Goal: Communication & Community: Answer question/provide support

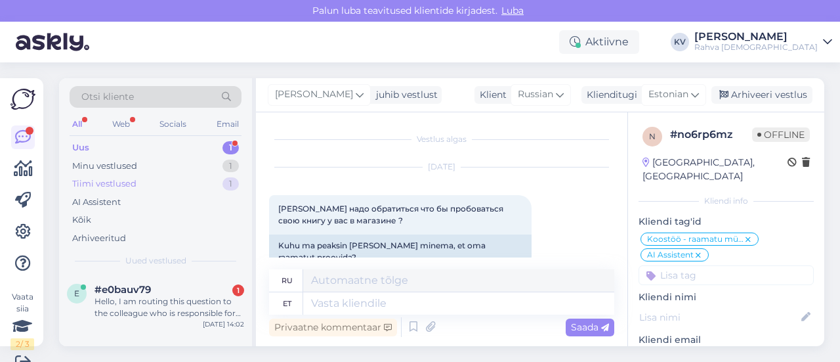
scroll to position [1234, 0]
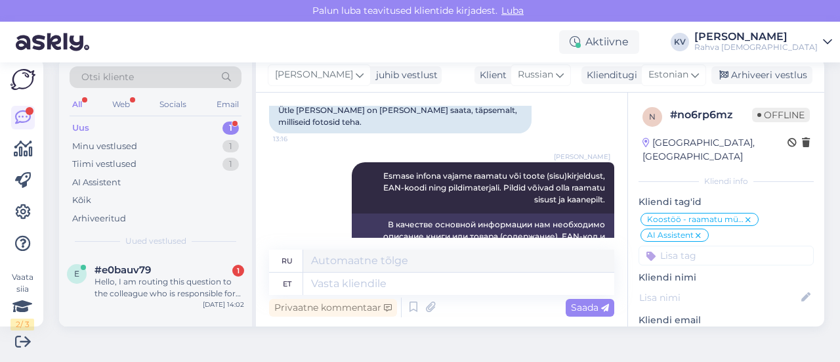
click at [127, 125] on div "Uus 1" at bounding box center [156, 128] width 172 height 18
click at [161, 277] on div "Hello, I am routing this question to the colleague who is responsible for this …" at bounding box center [170, 288] width 150 height 24
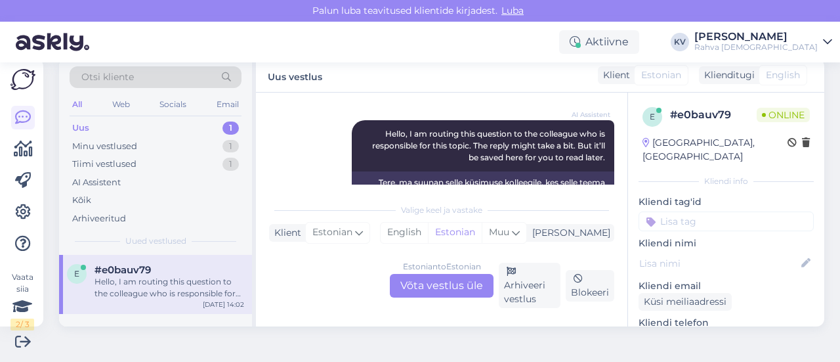
scroll to position [180, 0]
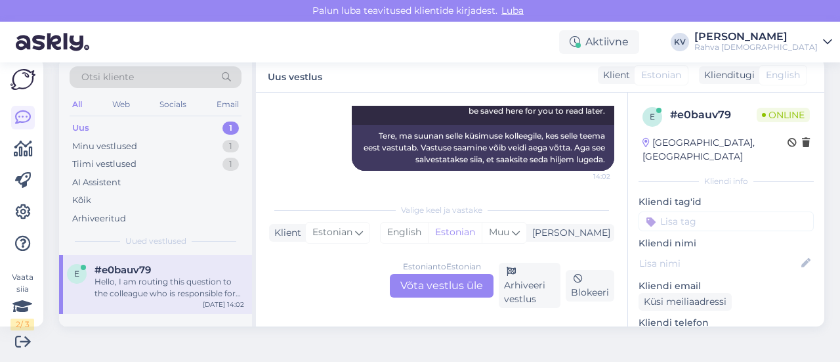
click at [463, 278] on div "Estonian to Estonian Võta vestlus üle" at bounding box center [442, 286] width 104 height 24
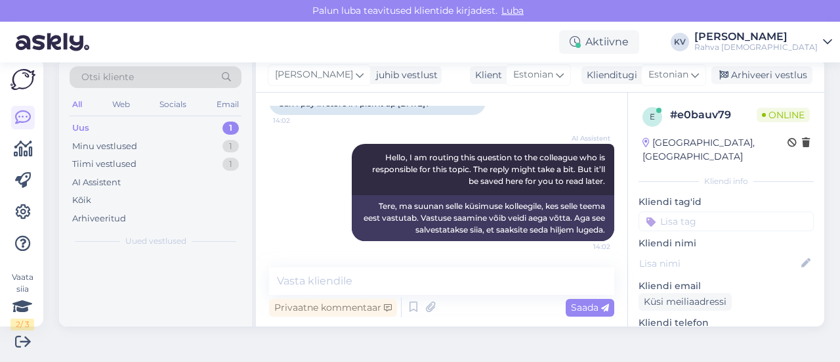
scroll to position [110, 0]
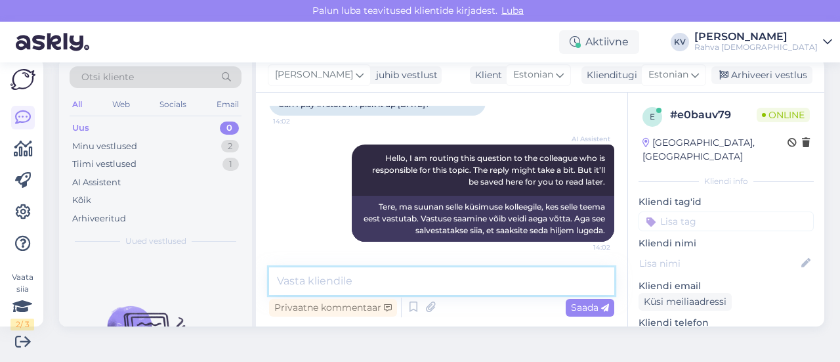
click at [376, 285] on textarea at bounding box center [441, 281] width 345 height 28
drag, startPoint x: 495, startPoint y: 284, endPoint x: 396, endPoint y: 286, distance: 98.5
click at [396, 286] on textarea "E-poes tehtud tellimuste eest ei saa kau" at bounding box center [441, 281] width 345 height 28
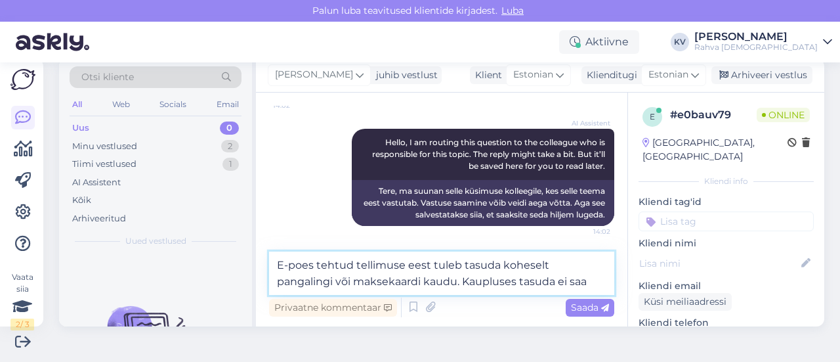
scroll to position [142, 0]
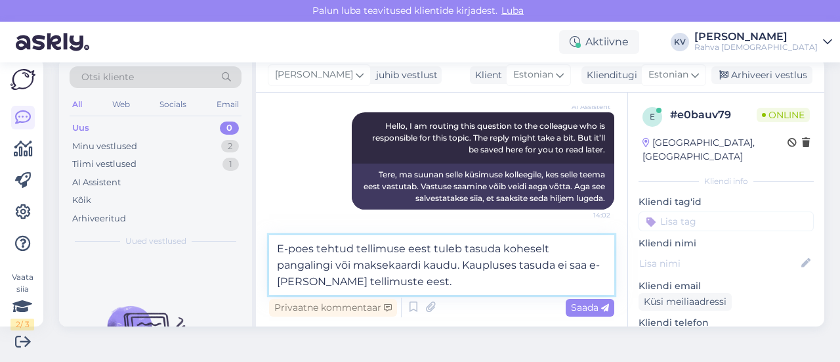
type textarea "E-poes tehtud tellimuse eest tuleb tasuda koheselt pangalingi või maksekaardi k…"
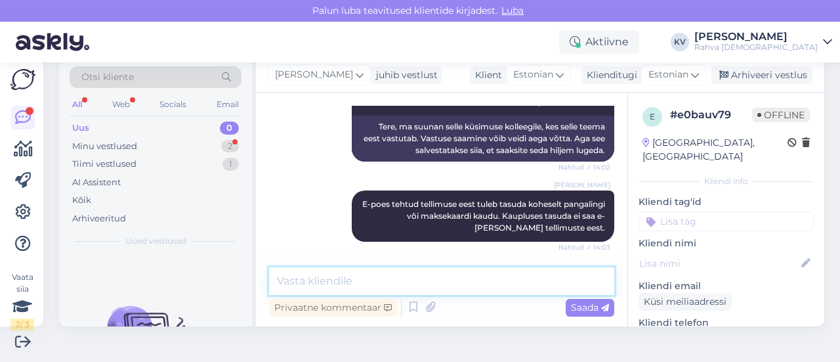
scroll to position [246, 0]
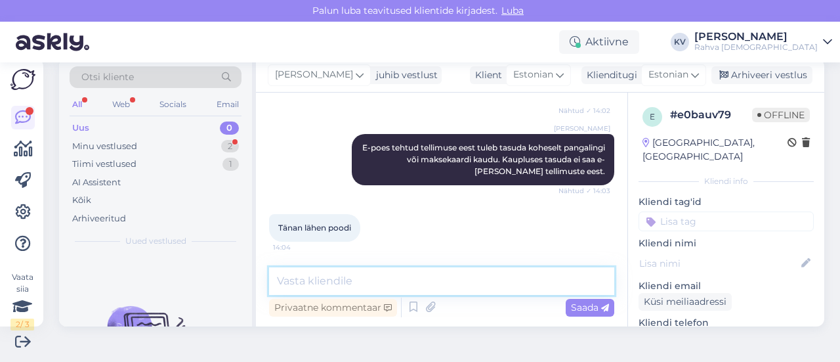
click at [331, 280] on textarea at bounding box center [441, 281] width 345 height 28
type textarea "Palun. Kaunist päeva jätku!"
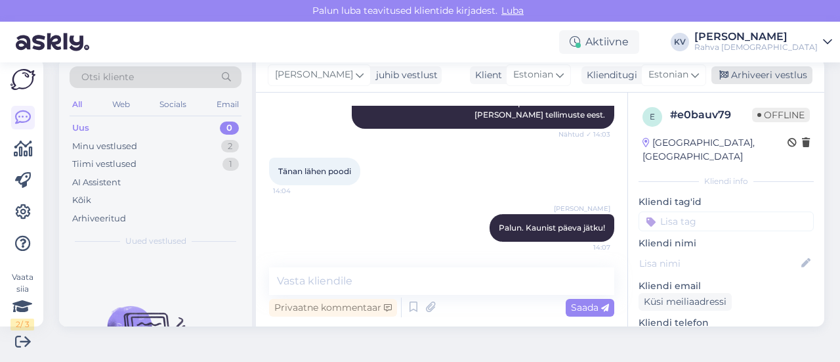
click at [750, 74] on div "Arhiveeri vestlus" at bounding box center [761, 75] width 101 height 18
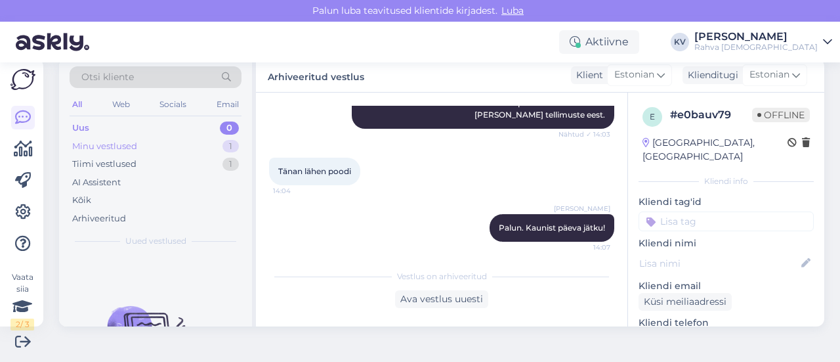
click at [129, 149] on div "Minu vestlused" at bounding box center [104, 146] width 65 height 13
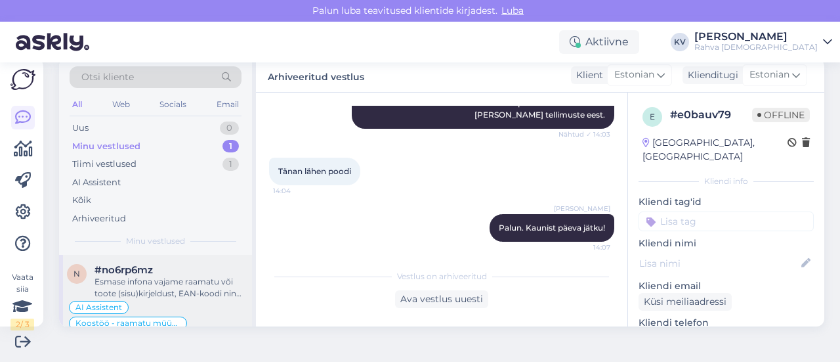
click at [164, 276] on div "Esmase infona vajame raamatu või toote (sisu)kirjeldust, EAN-koodi ning pildima…" at bounding box center [170, 288] width 150 height 24
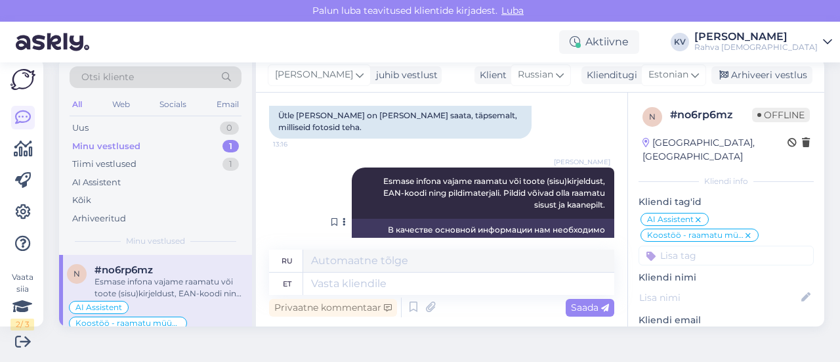
scroll to position [1234, 0]
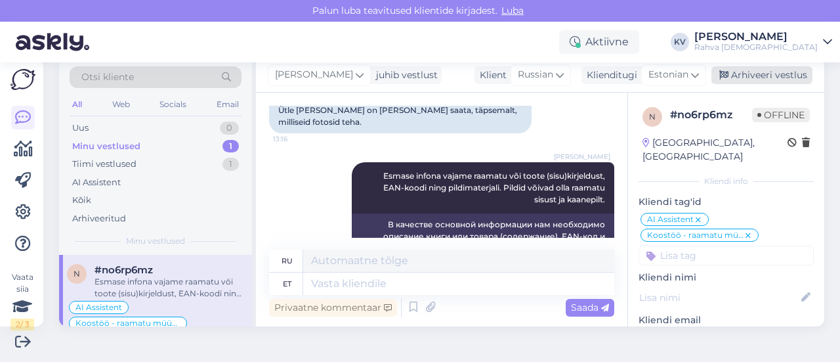
click at [754, 79] on div "Arhiveeri vestlus" at bounding box center [761, 75] width 101 height 18
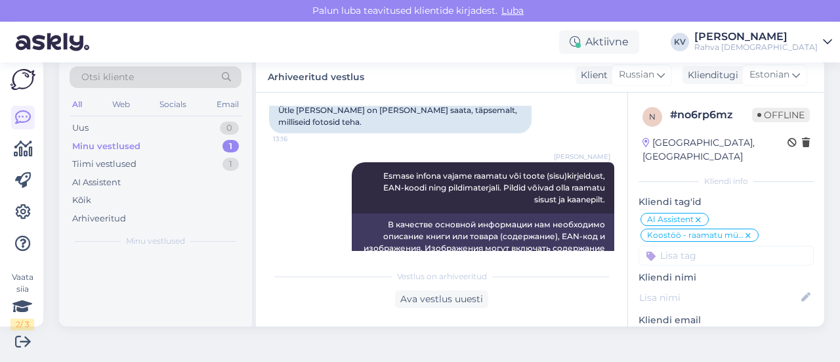
scroll to position [1221, 0]
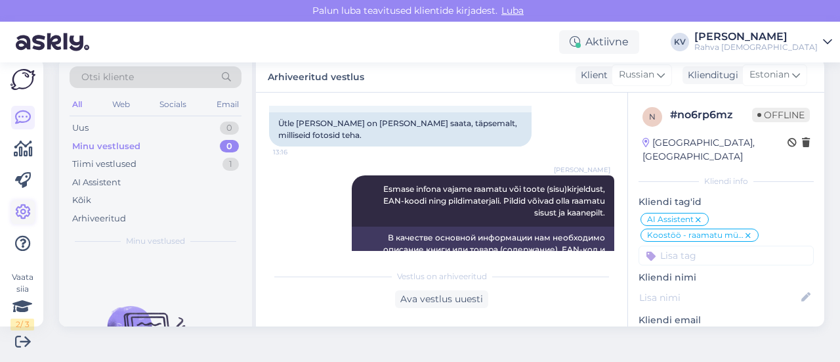
click at [18, 210] on icon at bounding box center [23, 212] width 16 height 16
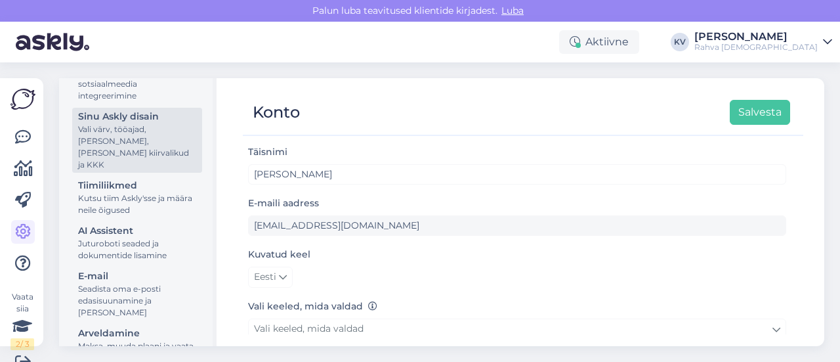
scroll to position [197, 0]
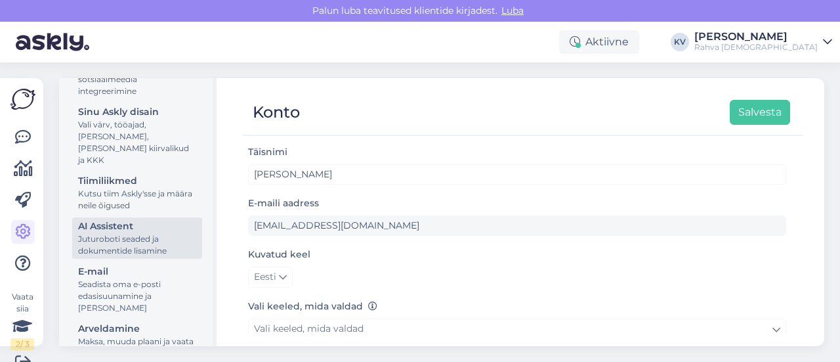
click at [112, 245] on div "Juturoboti seaded ja dokumentide lisamine" at bounding box center [137, 245] width 118 height 24
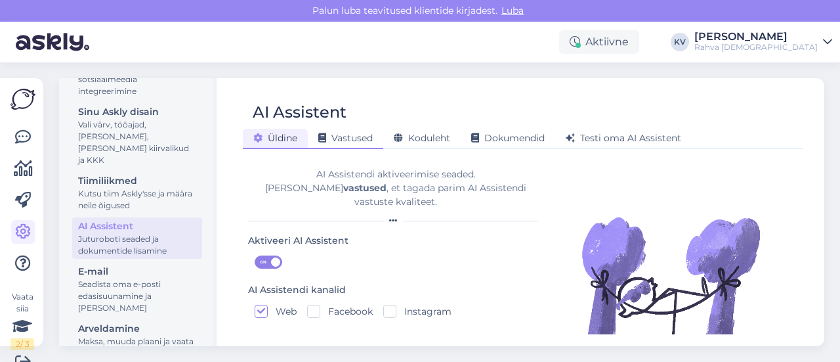
click at [360, 132] on div "Vastused" at bounding box center [345, 139] width 75 height 20
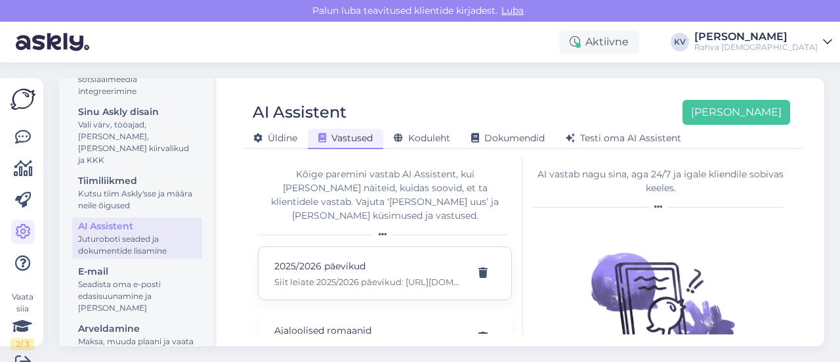
click at [358, 276] on p "Siit leiate 2025/2026 päevikud: [URL][DOMAIN_NAME]" at bounding box center [369, 282] width 190 height 12
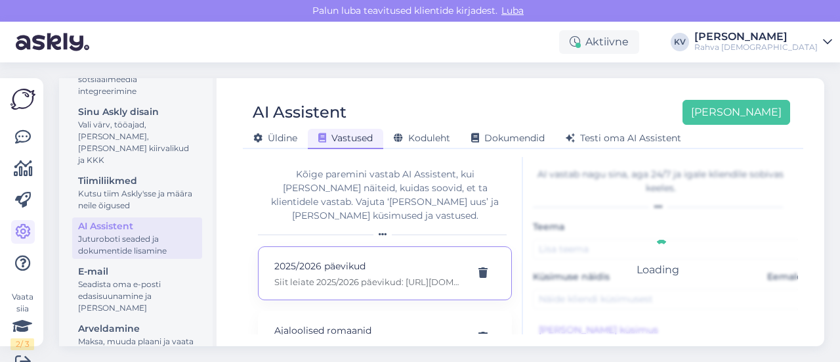
type input "2025/2026 päevikud"
type input "aga 2025/2026 päevikud ?"
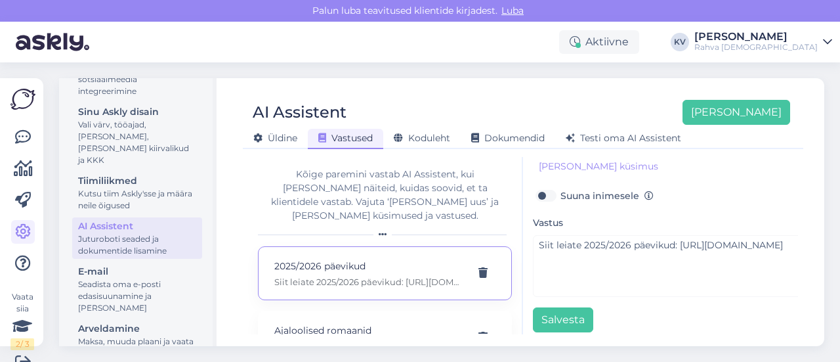
scroll to position [179, 0]
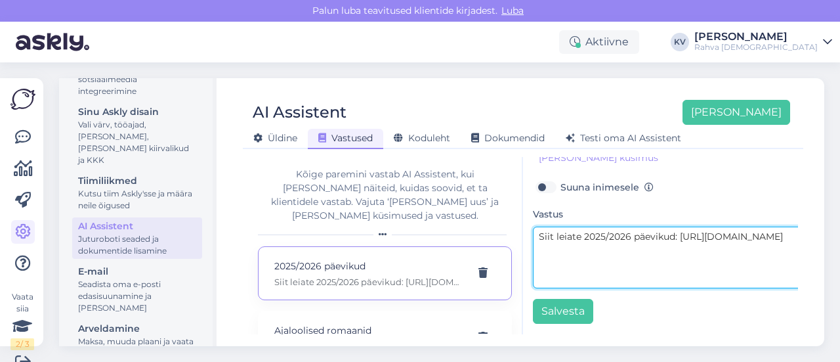
drag, startPoint x: 673, startPoint y: 224, endPoint x: 533, endPoint y: 233, distance: 140.7
click at [533, 233] on textarea "Siit leiate 2025/2026 päevikud: [URL][DOMAIN_NAME]" at bounding box center [671, 257] width 276 height 62
click at [610, 244] on textarea "Siit leiad [URL][DOMAIN_NAME]" at bounding box center [671, 257] width 276 height 62
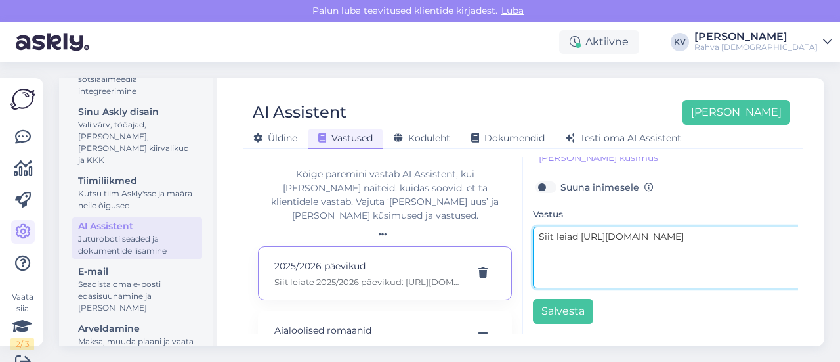
click at [610, 244] on textarea "Siit leiad [URL][DOMAIN_NAME]" at bounding box center [671, 257] width 276 height 62
drag, startPoint x: 531, startPoint y: 241, endPoint x: 743, endPoint y: 262, distance: 213.0
click at [743, 262] on textarea "Siit leiad [URL][DOMAIN_NAME]" at bounding box center [671, 257] width 276 height 62
click at [599, 226] on textarea "Siit leiad [URL][DOMAIN_NAME]" at bounding box center [671, 257] width 276 height 62
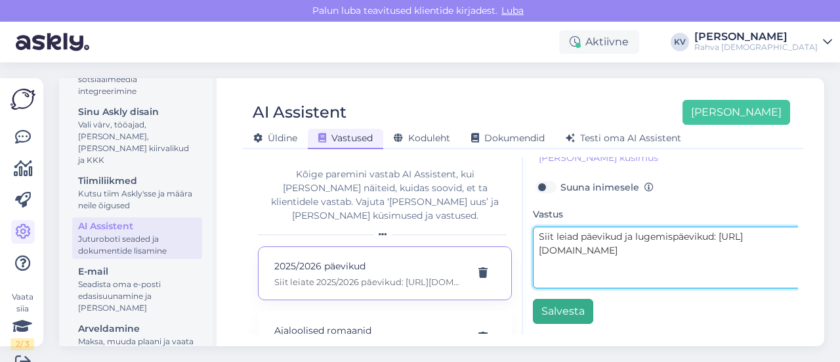
type textarea "Siit leiad päevikud ja lugemispäevikud: [URL][DOMAIN_NAME]"
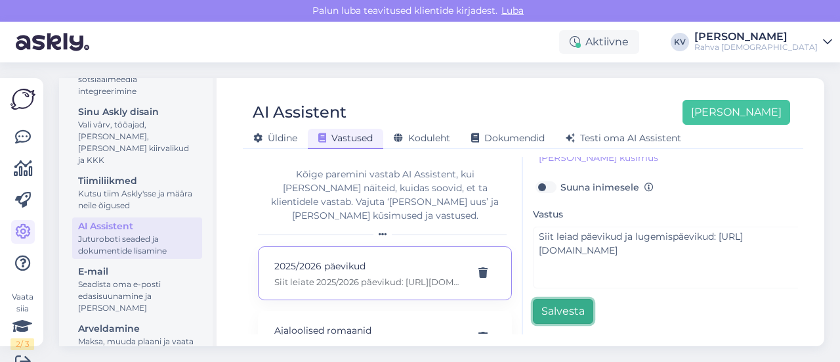
click at [554, 299] on button "Salvesta" at bounding box center [563, 311] width 60 height 25
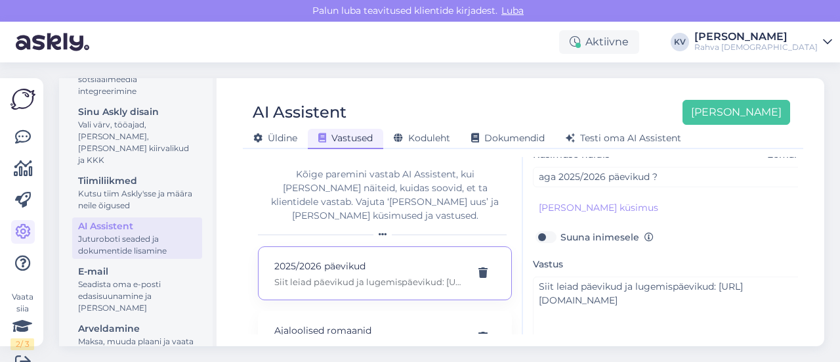
scroll to position [131, 0]
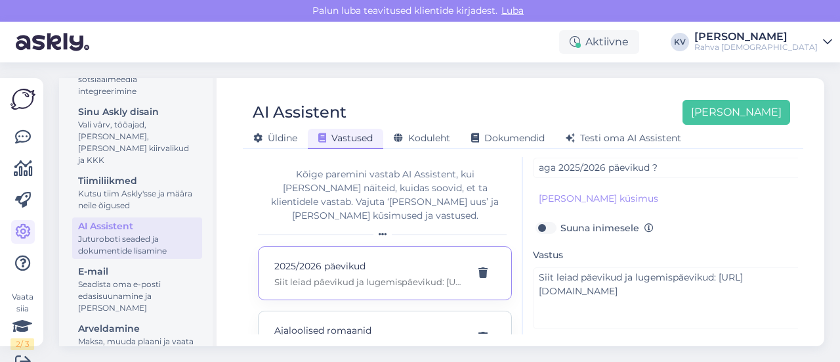
click at [353, 323] on p "Ajaloolised romaanid" at bounding box center [369, 330] width 190 height 14
type input "Ajaloolised romaanid"
type input "[PERSON_NAME] sellist kerget ajaloolist lugemist oskate soovitada?"
type textarea "Siin on ajaloolised romaanid näiteks, vaadake mis teile meeldida võiks: [URL][D…"
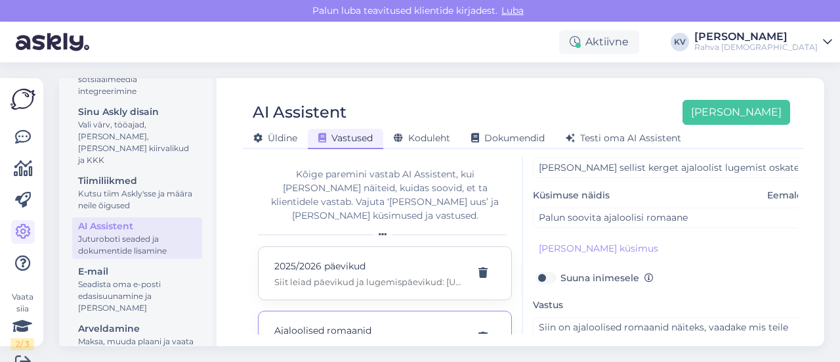
click at [345, 275] on div "2025/2026 päevikud Siit leiad päevikud ja lugemispäevikud: [URL][DOMAIN_NAME]" at bounding box center [385, 273] width 254 height 54
type input "2025/2026 päevikud"
type input "aga 2025/2026 päevikud ?"
type textarea "Siit leiad päevikud ja lugemispäevikud: [URL][DOMAIN_NAME]"
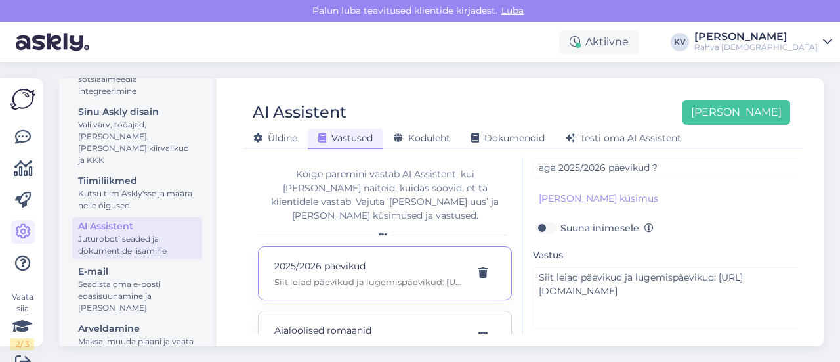
click at [292, 323] on p "Ajaloolised romaanid" at bounding box center [369, 330] width 190 height 14
type input "Ajaloolised romaanid"
type input "[PERSON_NAME] sellist kerget ajaloolist lugemist oskate soovitada?"
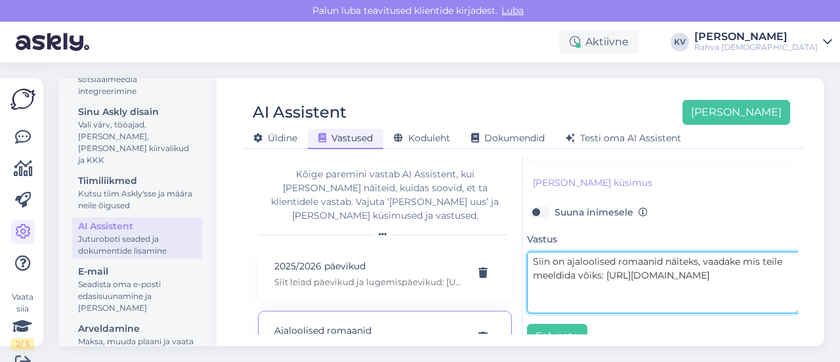
scroll to position [197, 35]
drag, startPoint x: 665, startPoint y: 264, endPoint x: 764, endPoint y: 263, distance: 98.4
click at [764, 263] on textarea "Siin on ajaloolised romaanid näiteks, vaadake mis teile meeldida võiks: [URL][D…" at bounding box center [651, 282] width 276 height 62
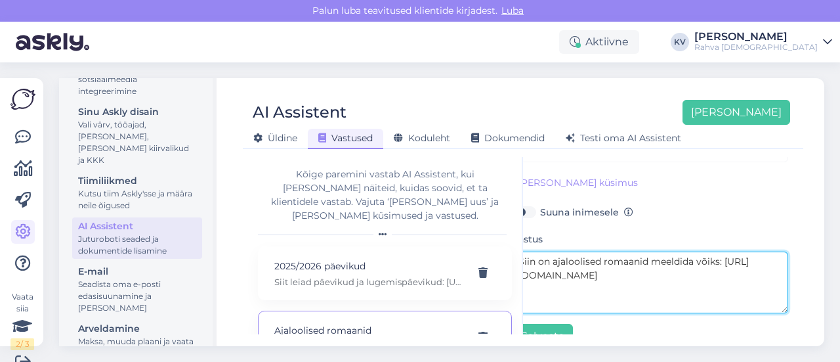
drag, startPoint x: 705, startPoint y: 257, endPoint x: 631, endPoint y: 261, distance: 73.6
click at [631, 261] on textarea "Siin on ajaloolised romaanid meeldida võiks: [URL][DOMAIN_NAME]" at bounding box center [651, 282] width 276 height 62
click at [651, 259] on textarea "Siin on ajaloolised romaanid [URL][DOMAIN_NAME]" at bounding box center [656, 282] width 276 height 62
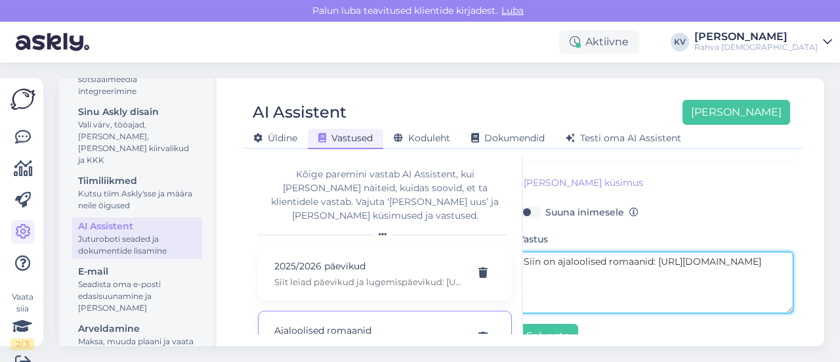
drag, startPoint x: 518, startPoint y: 274, endPoint x: 750, endPoint y: 301, distance: 233.9
click at [750, 301] on textarea "Siin on ajaloolised romaanid: [URL][DOMAIN_NAME]" at bounding box center [656, 282] width 276 height 62
type textarea "Siin on ajaloolised romaanid: [URL][DOMAIN_NAME]"
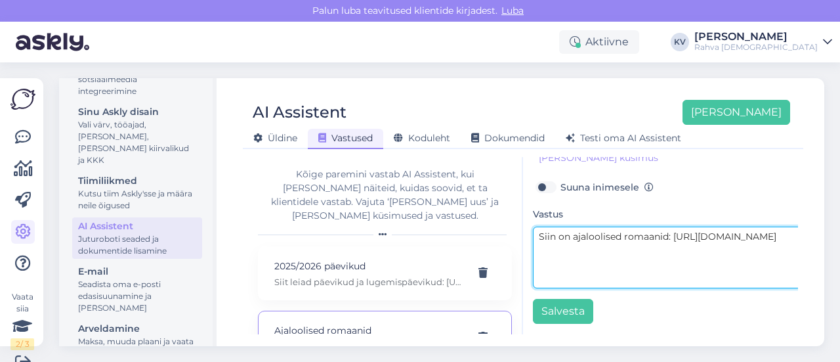
scroll to position [13, 0]
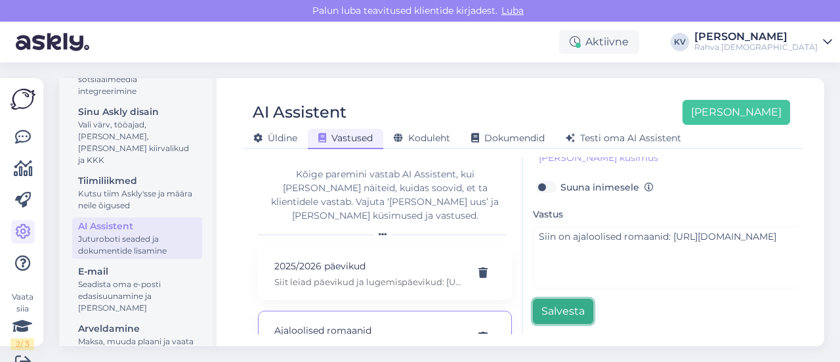
click at [572, 299] on button "Salvesta" at bounding box center [563, 311] width 60 height 25
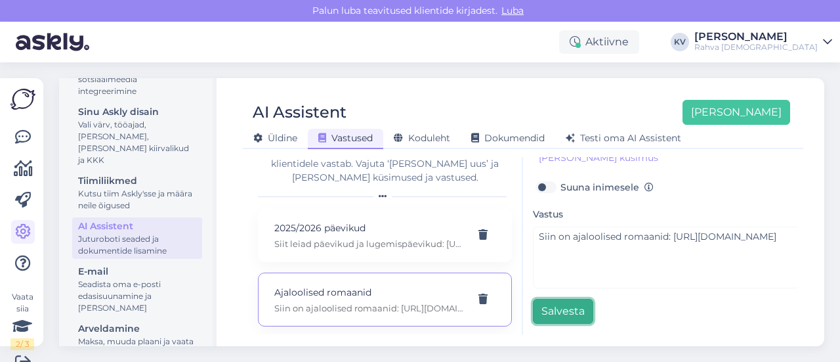
scroll to position [66, 0]
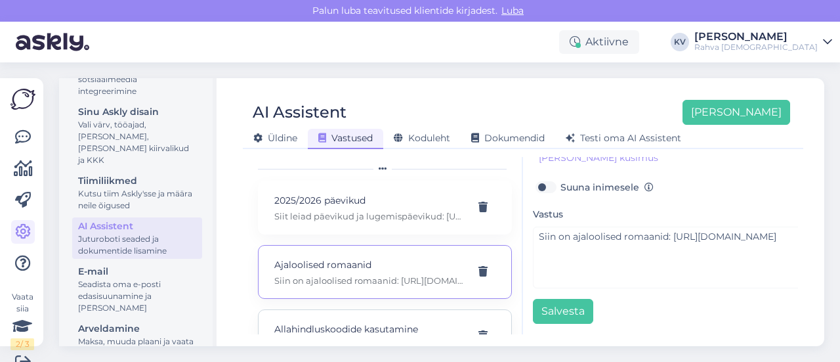
click at [335, 322] on p "Allahindluskoodide kasutamine" at bounding box center [369, 329] width 190 height 14
type input "Allahindluskoodide kasutamine"
type input "Kuidas kasutada allahindluskoodi?"
type textarea "Allahindluskoodi saab sisestada ostukorvi lehel lahtrisse „[PERSON_NAME]- või k…"
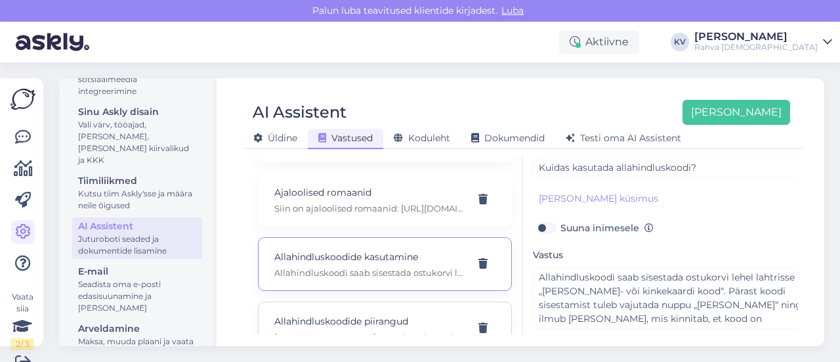
scroll to position [197, 0]
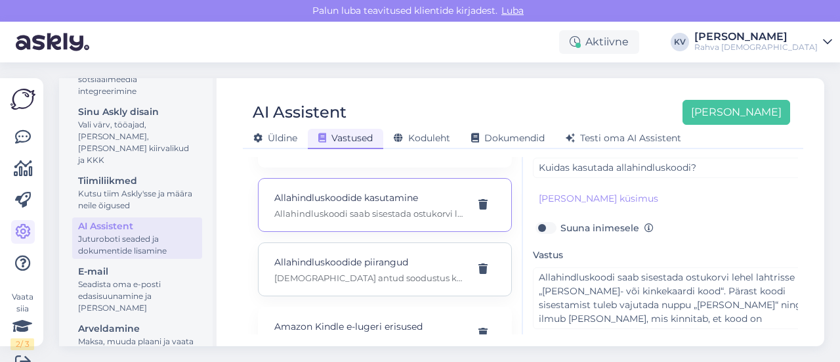
click at [362, 269] on div "Allahindluskoodide piirangud Allahindluskoodiga antud soodustus kehtib [PERSON_…" at bounding box center [385, 269] width 254 height 54
type input "Allahindluskoodide piirangud"
type input "Miks allahindluskood ei tööta?"
type textarea "[DEMOGRAPHIC_DATA] antud soodustus kehtib [PERSON_NAME] toodetele, mis vastavad…"
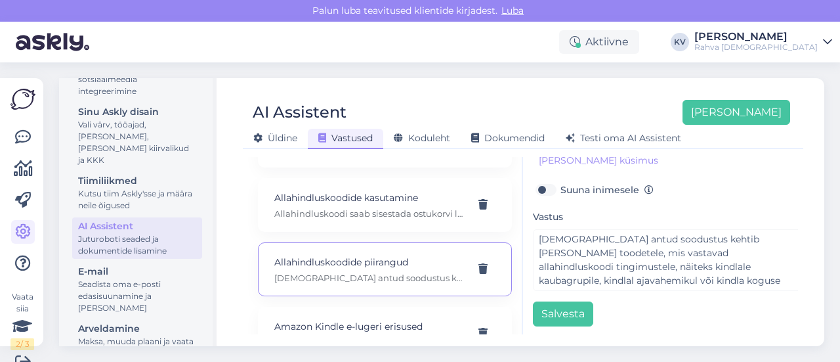
scroll to position [228, 0]
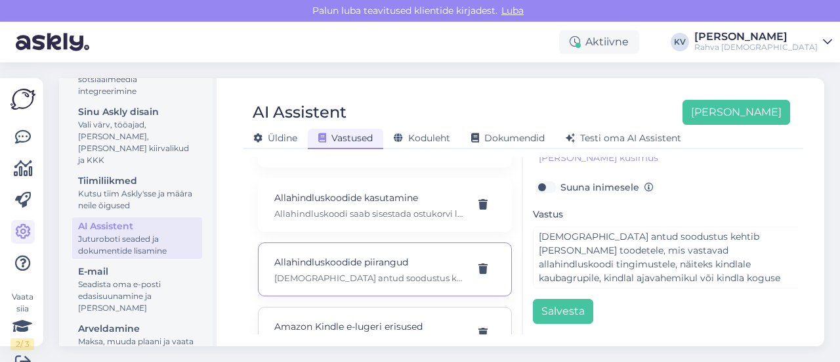
click at [320, 319] on p "Amazon Kindle e-lugeri erisused" at bounding box center [369, 326] width 190 height 14
type input "Amazon Kindle e-lugeri erisused"
type input "Mida peaks teadma Amazon Kindle e-lugeri puhul?"
type textarea "Amazon Kindle ei toeta .epub-formaati, seetõttu tuleks [PERSON_NAME] teisendada…"
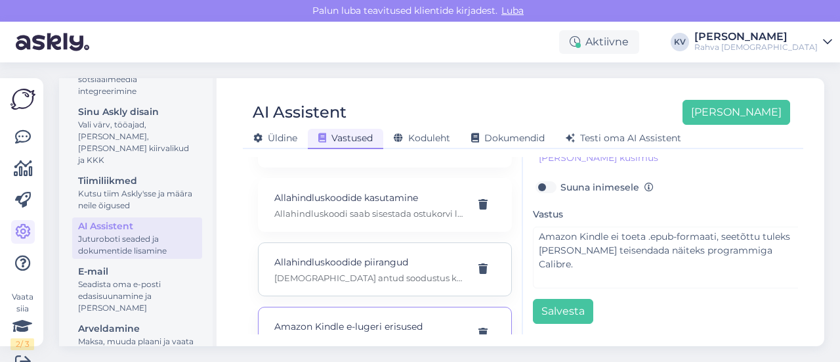
scroll to position [263, 0]
click at [316, 318] on p "Andmete muutmine" at bounding box center [369, 325] width 190 height 14
type input "Andmete muutmine"
type input "kas on võimalik ka e-maili muuta, kuna vahetasin nime, siis sooviks siduda kont…"
checkbox input "true"
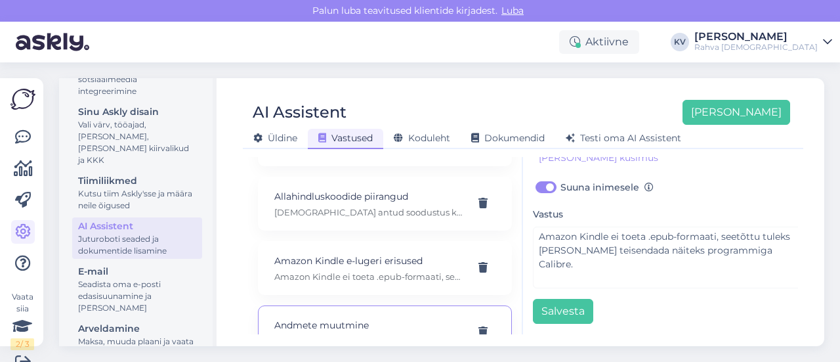
type textarea "Palun edasta enda isikukood, et saaksin su konto üle vaadata."
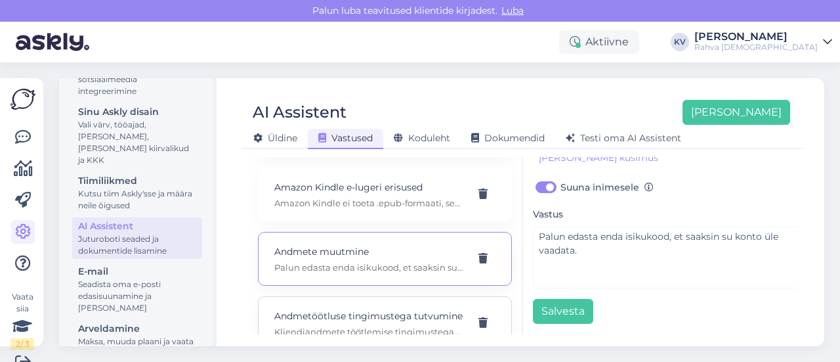
scroll to position [394, 0]
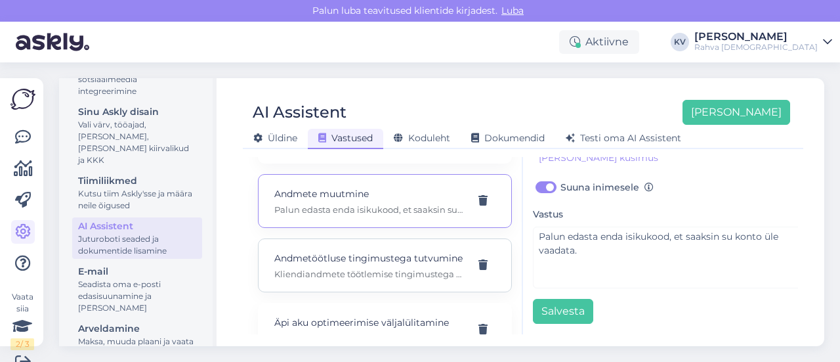
click at [338, 276] on p "Kliendiandmete töötlemise tingimustega saab tutvuda Rahva Raamatu veebilehel si…" at bounding box center [369, 274] width 190 height 12
type input "Andmetöötluse tingimustega tutvumine"
type input "[PERSON_NAME] saab tutvuda kliendiandmete töötlemise tingimustega Rahva [DEMOGR…"
checkbox input "false"
type textarea "Kliendiandmete töötlemise tingimustega saab tutvuda Rahva Raamatu veebilehel si…"
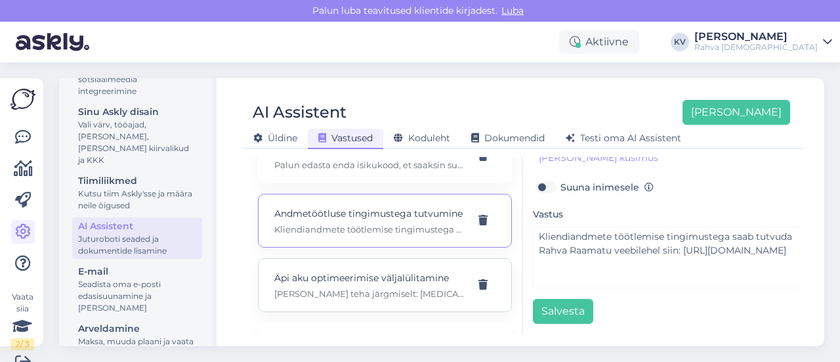
scroll to position [459, 0]
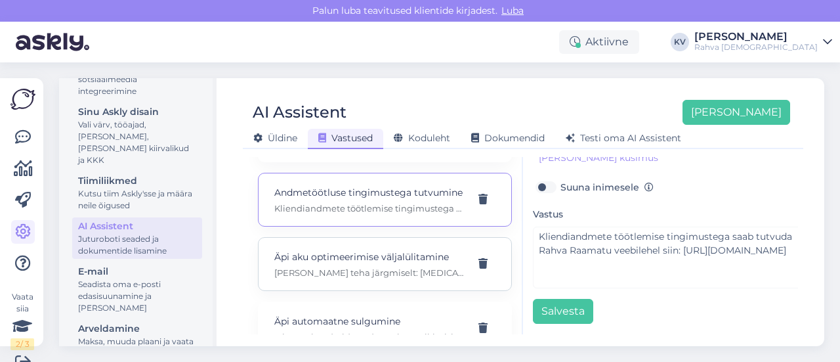
click at [324, 273] on p "[PERSON_NAME] teha järgmiselt: [MEDICAL_DATA] oma telefoni Seaded, valige Raken…" at bounding box center [369, 272] width 190 height 12
type input "Äpi aku optimeerimise väljalülitamine"
type input "Kuidas saab Rahva Raamatu äpil aku optimeerimise välja lülitada?"
type textarea "[PERSON_NAME] teha järgmiselt: [MEDICAL_DATA] oma telefoni Seaded, valige Raken…"
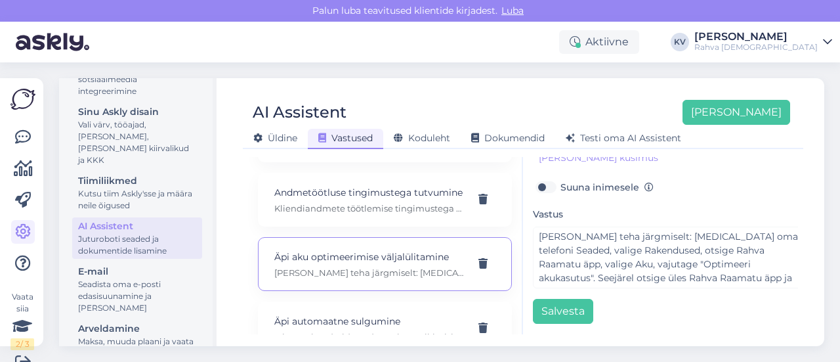
scroll to position [525, 0]
click at [329, 267] on p "Mitmetel Android-seadmetel on vaikimisi aktiveeritud aku optimeerimine, mis või…" at bounding box center [369, 271] width 190 height 12
type input "Äpi automaatne sulgumine"
type input "Miks Rahva Raamatu äpp ise sulgub ja ma ei saa audioraamatuid kuulata?"
type textarea "Mitmetel Android-seadmetel on vaikimisi aktiveeritud aku optimeerimine, mis või…"
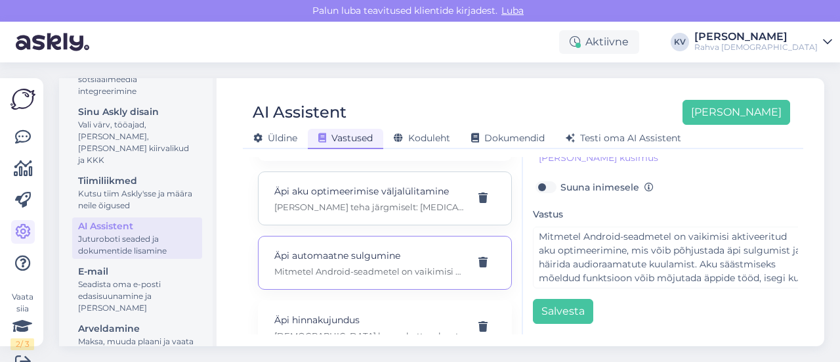
scroll to position [591, 0]
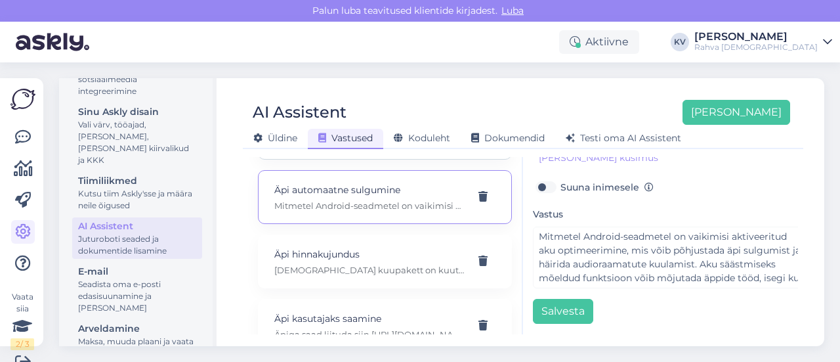
click at [329, 267] on p "[DEMOGRAPHIC_DATA] kuupakett on kuutasuga 13,99€ (aastane makse 139,90€) ja Per…" at bounding box center [369, 270] width 190 height 12
type input "Äpi hinnakujundus"
type input "Kui palju maksab [DEMOGRAPHIC_DATA] kuupakett?"
type textarea "[DEMOGRAPHIC_DATA] kuupakett on kuutasuga 13,99€ (aastane makse 139,90€) ja Per…"
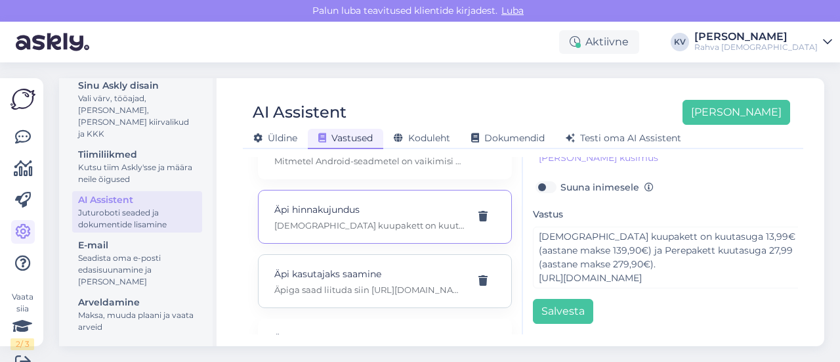
scroll to position [656, 0]
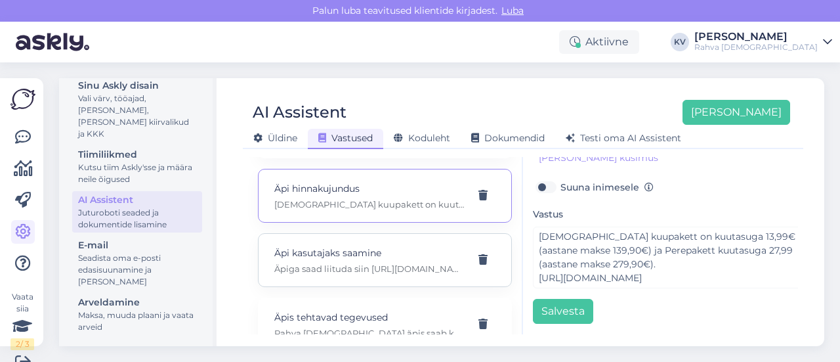
click at [336, 253] on p "Äpi kasutajaks saamine" at bounding box center [369, 252] width 190 height 14
type input "Äpi kasutajaks saamine"
type input "Kuidas liituda kuupaketiga?"
type textarea "Äpiga saad liituda siin [URL][DOMAIN_NAME]. Kui sul on Rahva [DEMOGRAPHIC_DATA]…"
type input "Kuidas liituda kuupaketiga?"
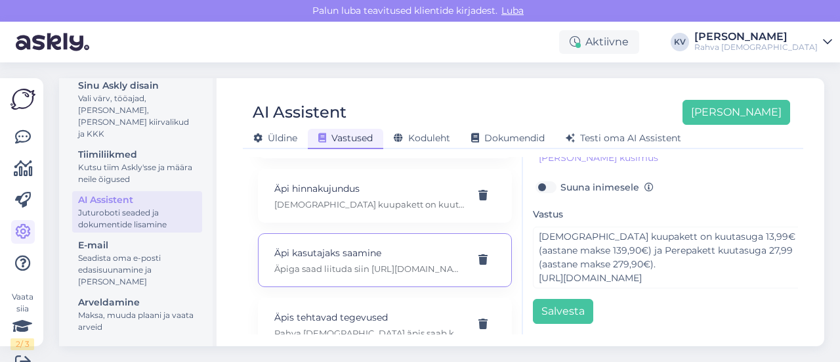
type input "Kuidas liituda äpiga?"
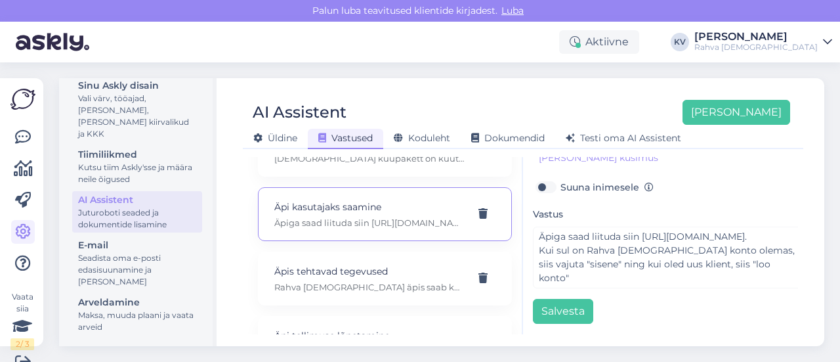
scroll to position [722, 0]
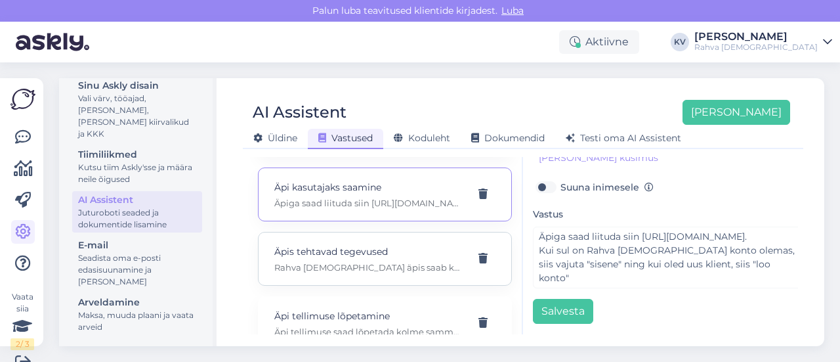
click at [344, 244] on p "Äpis tehtavad tegevused" at bounding box center [369, 251] width 190 height 14
type input "Äpis tehtavad tegevused"
type input "Mida saab teha Rahva [DEMOGRAPHIC_DATA] äpis?"
type textarea "Rahva [DEMOGRAPHIC_DATA] äpis saab kuulata audioraamatuid ja lugeda e-raamatuid…"
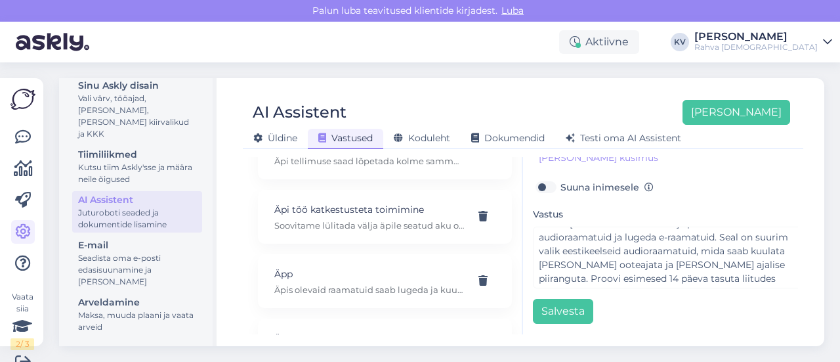
scroll to position [0, 0]
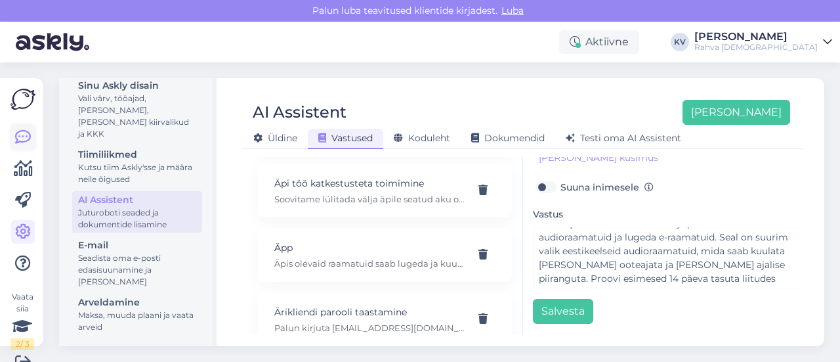
click at [26, 138] on icon at bounding box center [23, 137] width 16 height 16
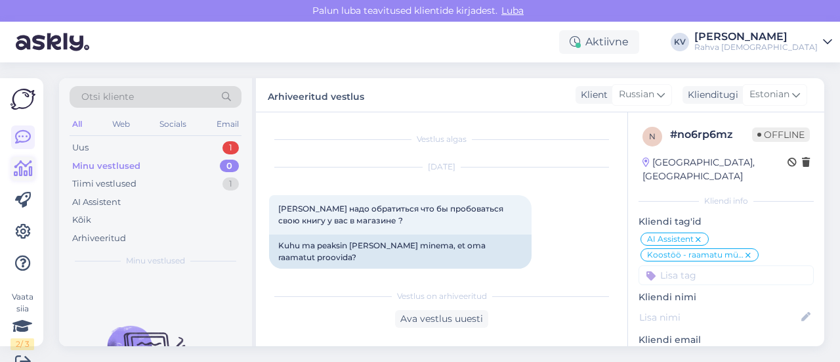
scroll to position [1221, 0]
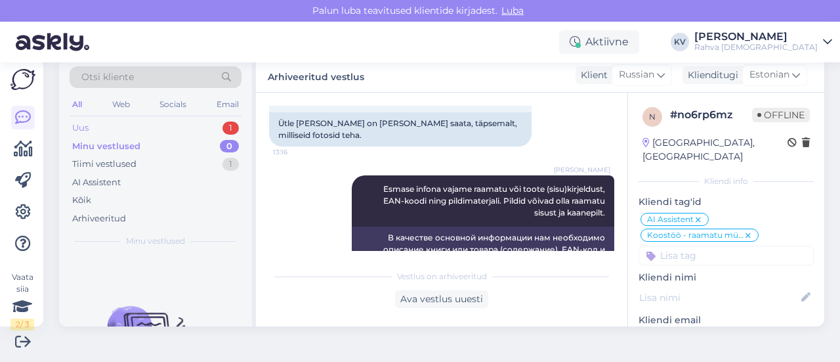
click at [144, 125] on div "Uus 1" at bounding box center [156, 128] width 172 height 18
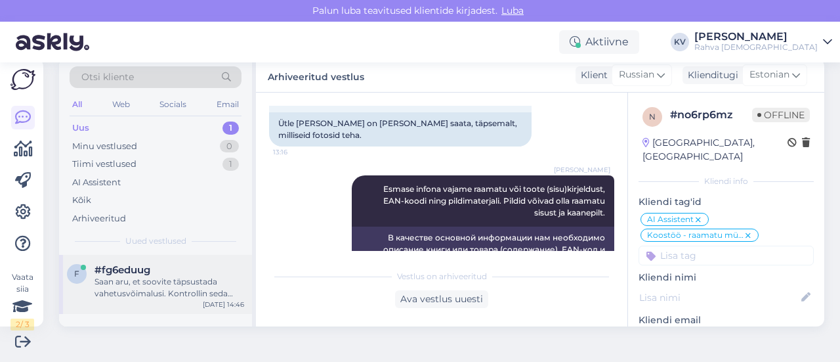
click at [165, 280] on div "Saan aru, et soovite täpsustada vahetusvõimalusi. Kontrollin seda informatsioon…" at bounding box center [170, 288] width 150 height 24
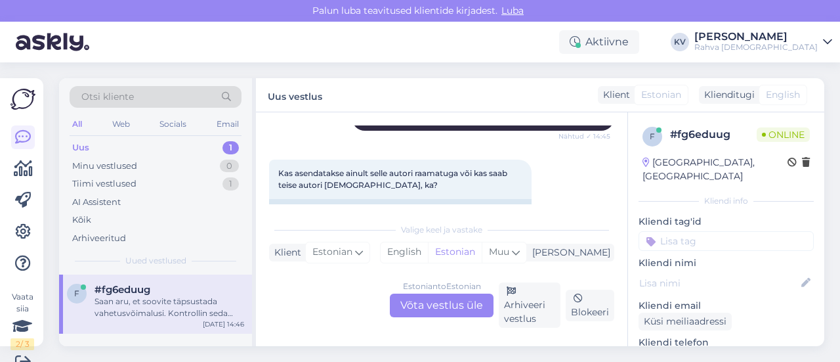
scroll to position [281, 0]
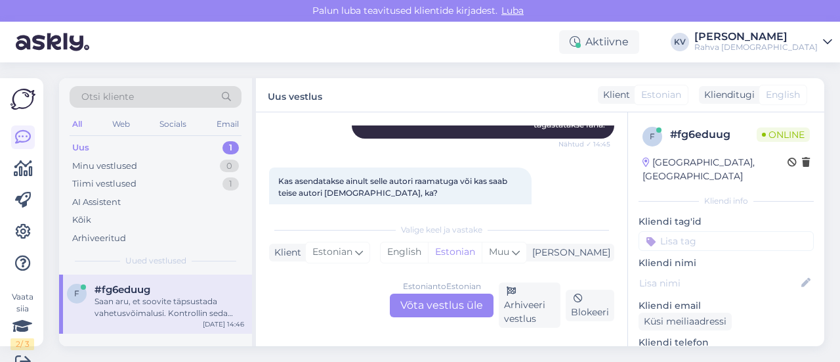
click at [418, 306] on div "Estonian to Estonian Võta vestlus üle" at bounding box center [442, 305] width 104 height 24
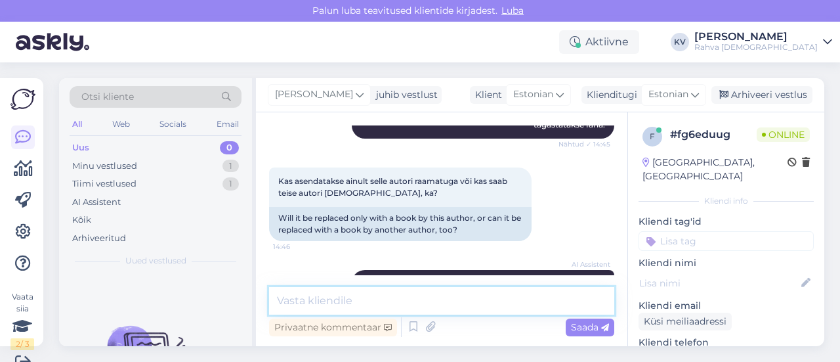
click at [369, 300] on textarea at bounding box center [441, 301] width 345 height 28
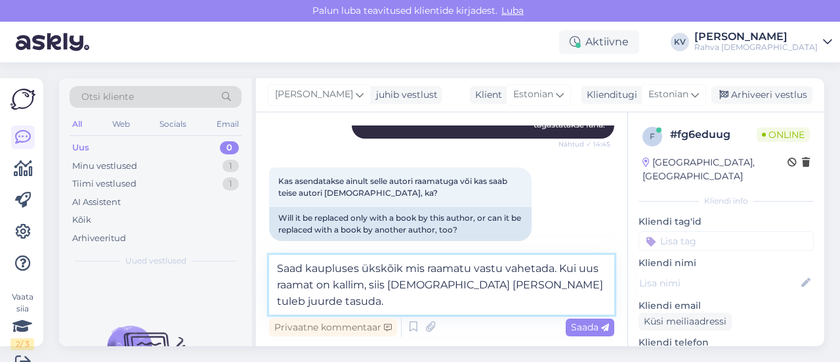
type textarea "Saad kaupluses ükskõik mis raamatu vastu vahetada. Kui uus raamat on kallim, si…"
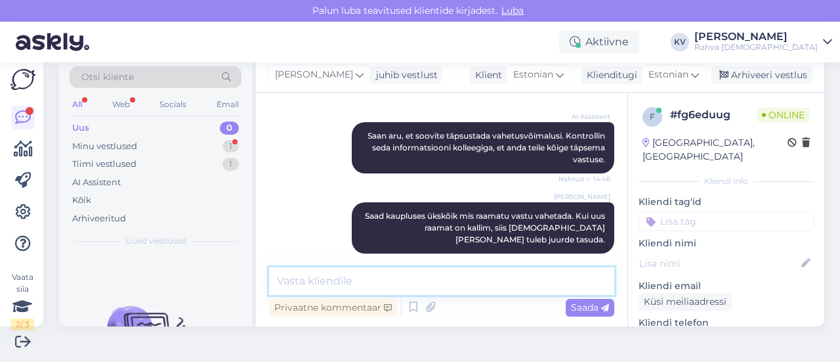
scroll to position [465, 0]
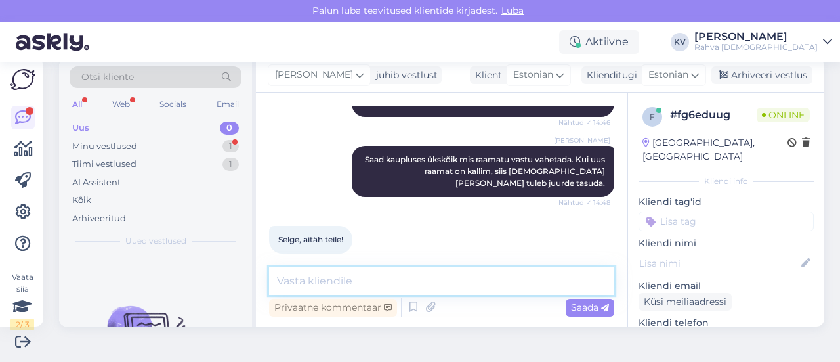
click at [360, 289] on textarea at bounding box center [441, 281] width 345 height 28
click at [360, 279] on textarea at bounding box center [441, 281] width 345 height 28
type textarea "Palun. Kaunist päeva jätku! :)"
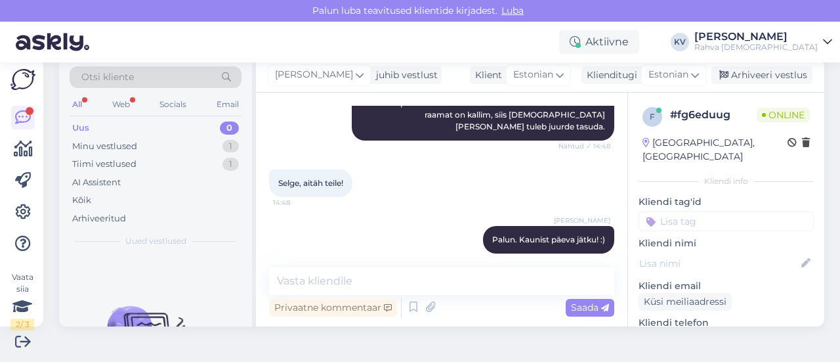
click at [688, 211] on input at bounding box center [726, 221] width 175 height 20
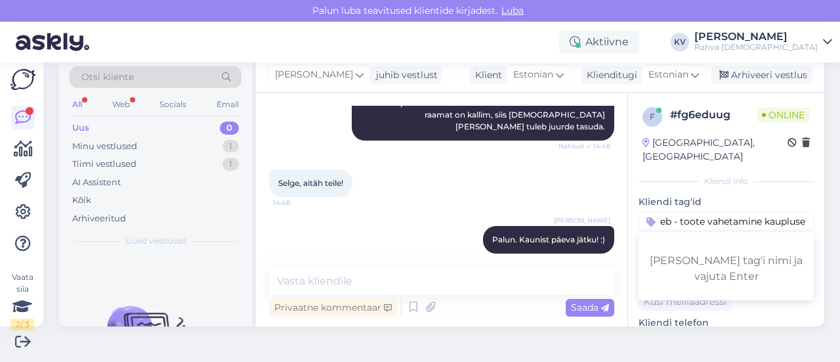
type input "Veeb - toote vahetamine kaupluses"
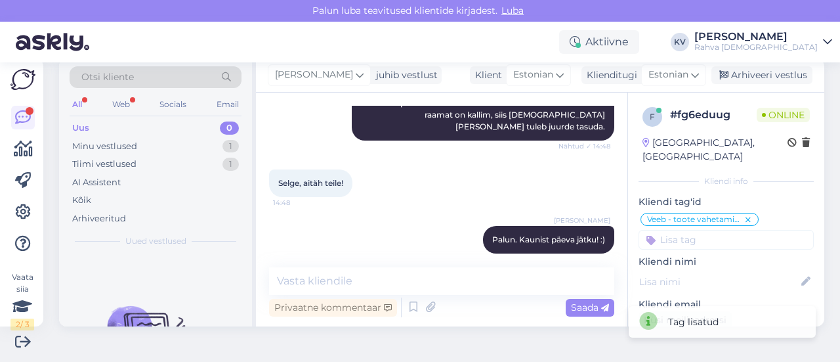
scroll to position [0, 0]
click at [677, 230] on input at bounding box center [726, 240] width 175 height 20
type input "AI"
click at [683, 267] on div "AI Assistent" at bounding box center [696, 273] width 60 height 13
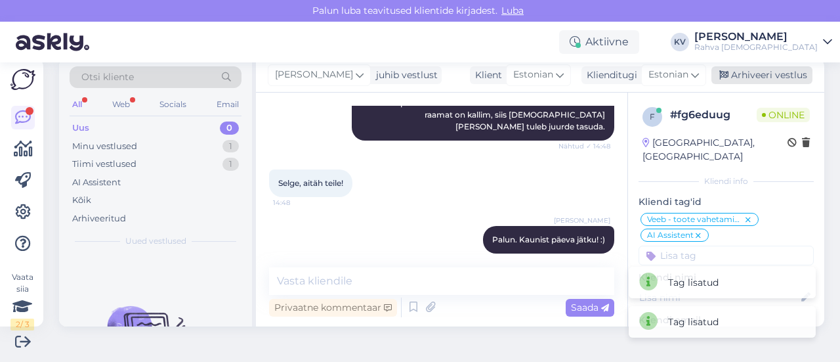
click at [772, 78] on div "Arhiveeri vestlus" at bounding box center [761, 75] width 101 height 18
